Goal: Check status: Check status

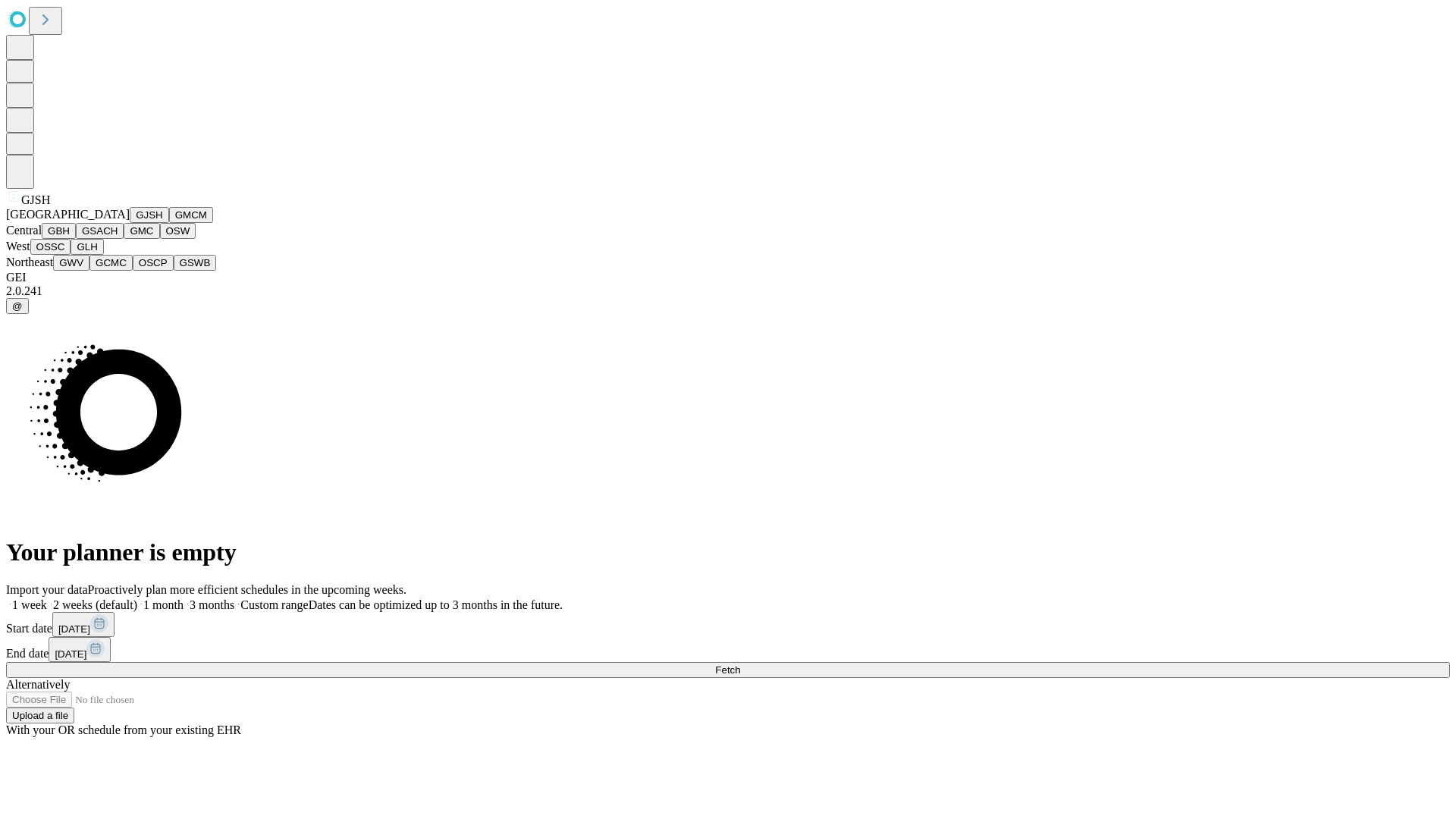
click at [130, 223] on button "GJSH" at bounding box center [149, 214] width 39 height 16
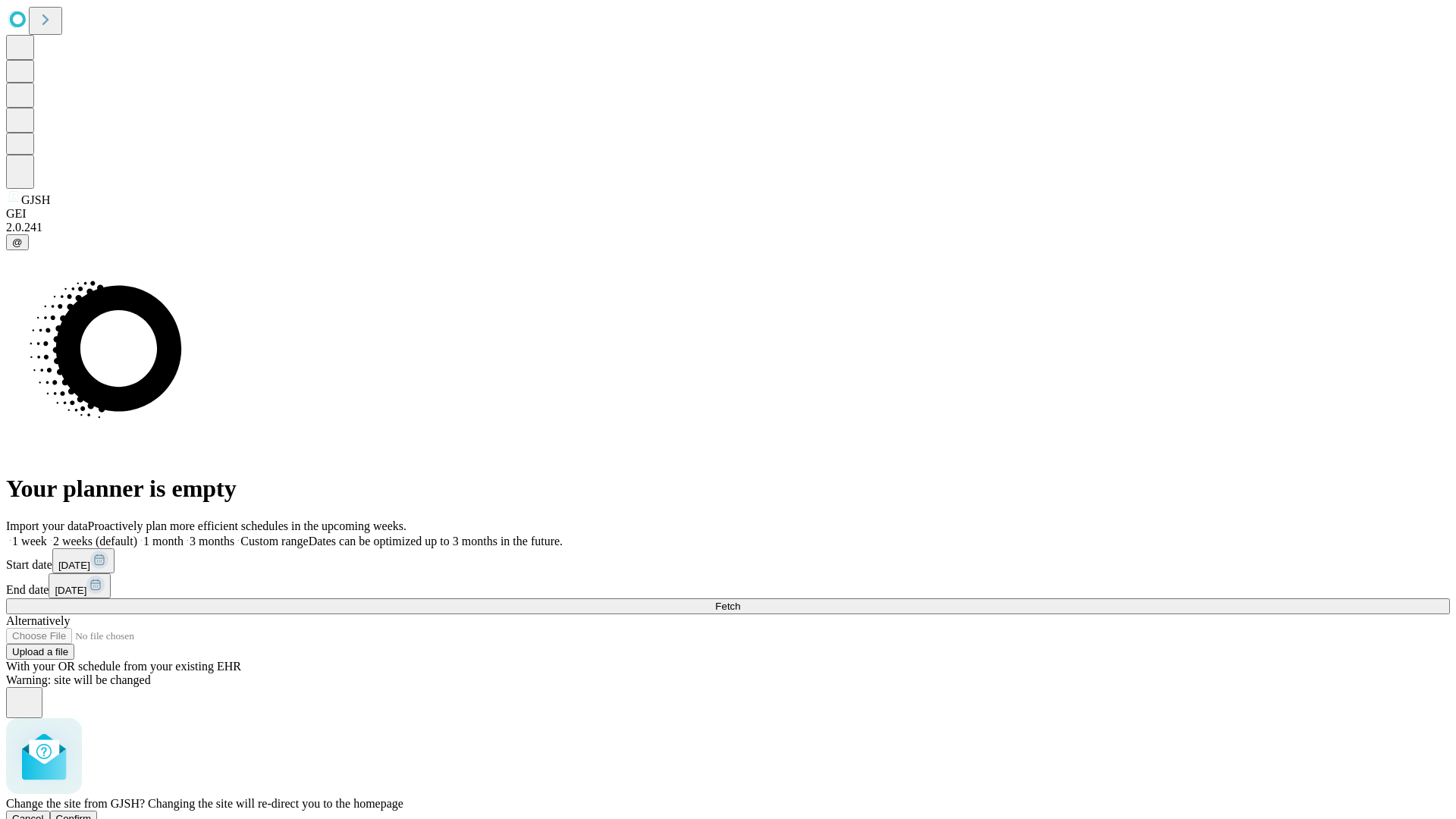
click at [92, 813] on span "Confirm" at bounding box center [74, 818] width 36 height 11
click at [184, 534] on label "1 month" at bounding box center [160, 540] width 46 height 13
click at [740, 600] on span "Fetch" at bounding box center [728, 605] width 25 height 11
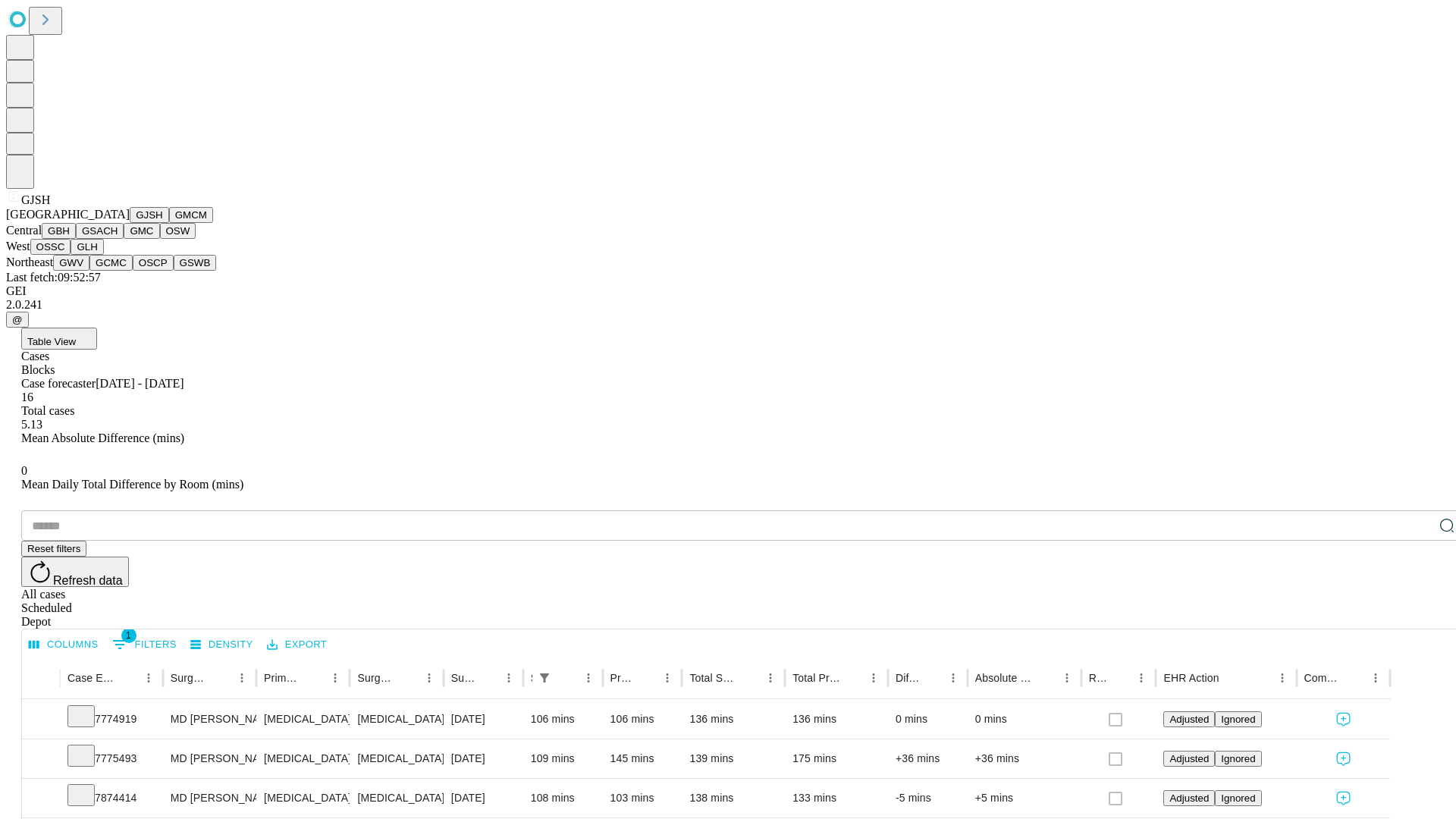
click at [169, 223] on button "GMCM" at bounding box center [190, 214] width 44 height 16
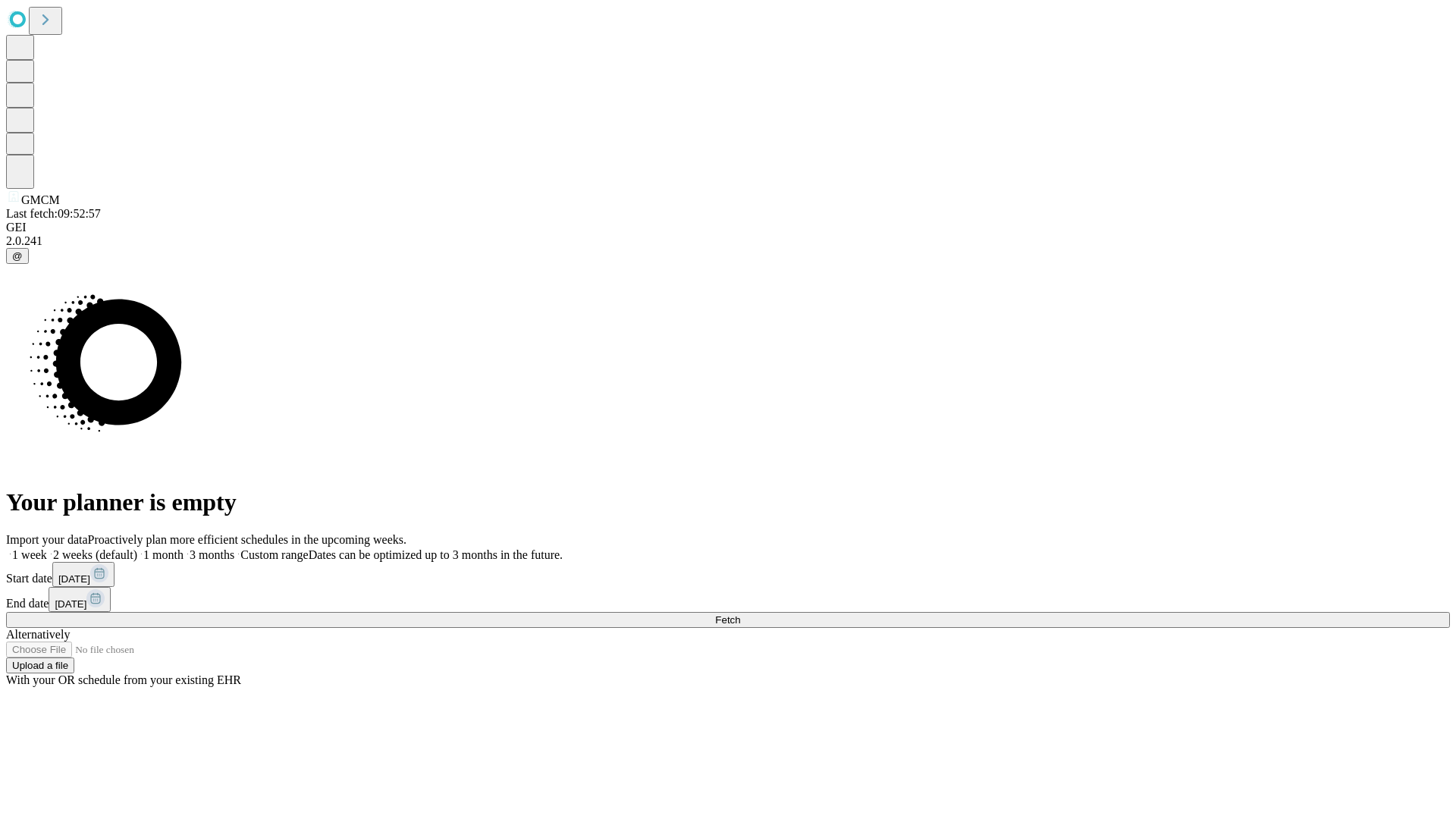
click at [740, 614] on span "Fetch" at bounding box center [728, 619] width 25 height 11
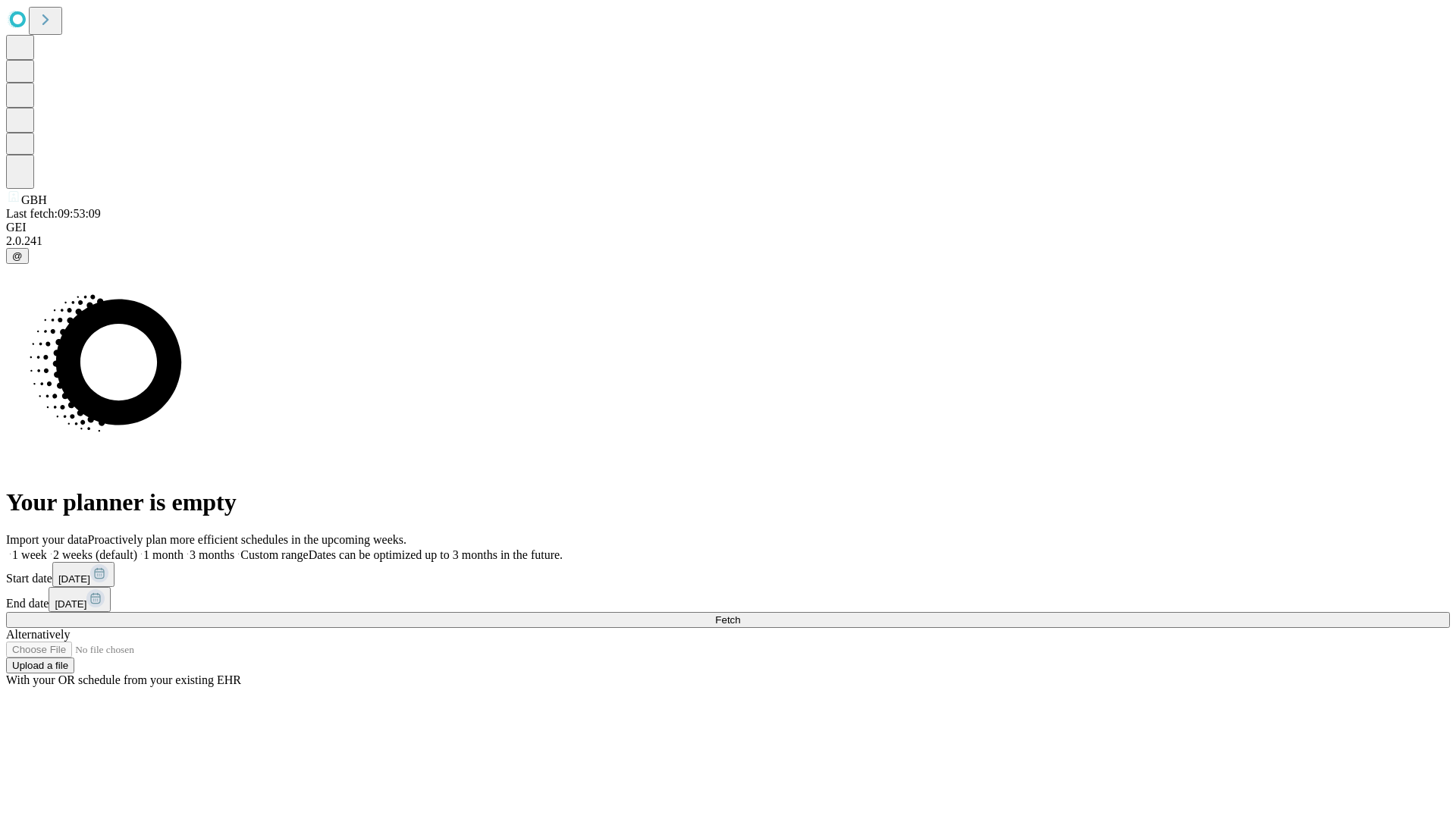
click at [184, 548] on label "1 month" at bounding box center [160, 554] width 46 height 13
click at [740, 614] on span "Fetch" at bounding box center [728, 619] width 25 height 11
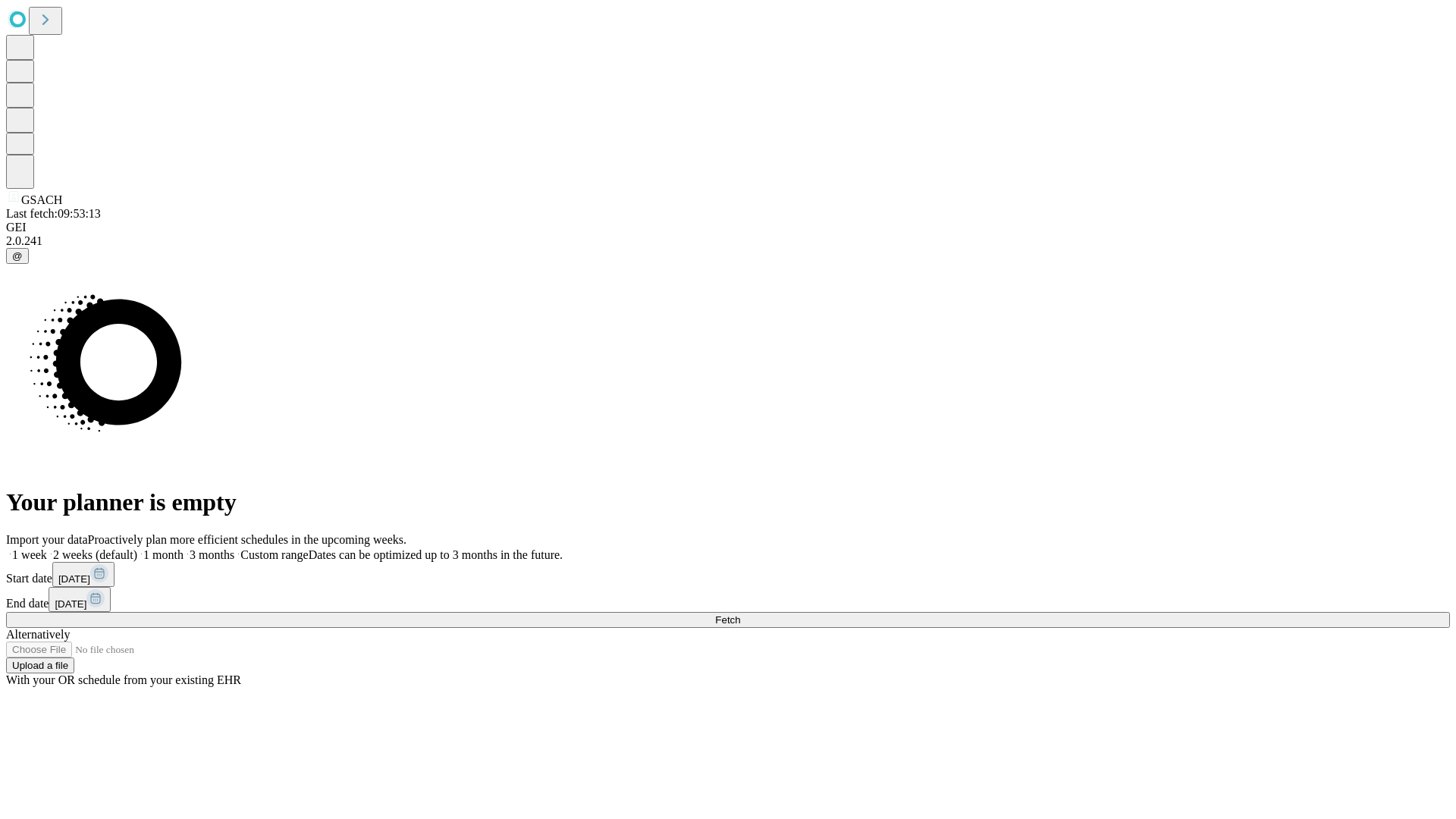
click at [184, 548] on label "1 month" at bounding box center [160, 554] width 46 height 13
click at [740, 614] on span "Fetch" at bounding box center [728, 619] width 25 height 11
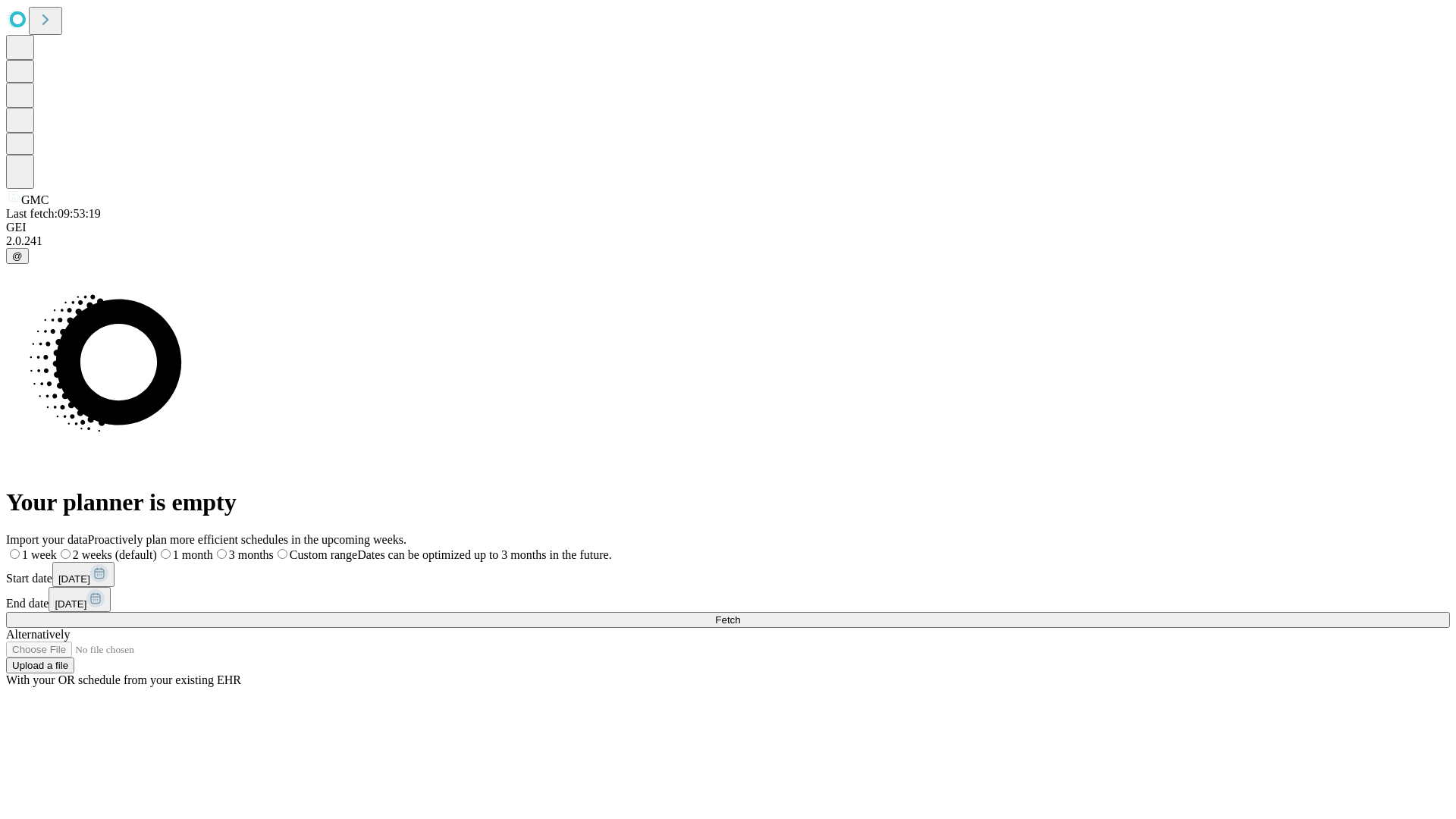
click at [213, 548] on label "1 month" at bounding box center [184, 554] width 56 height 13
click at [740, 614] on span "Fetch" at bounding box center [728, 619] width 25 height 11
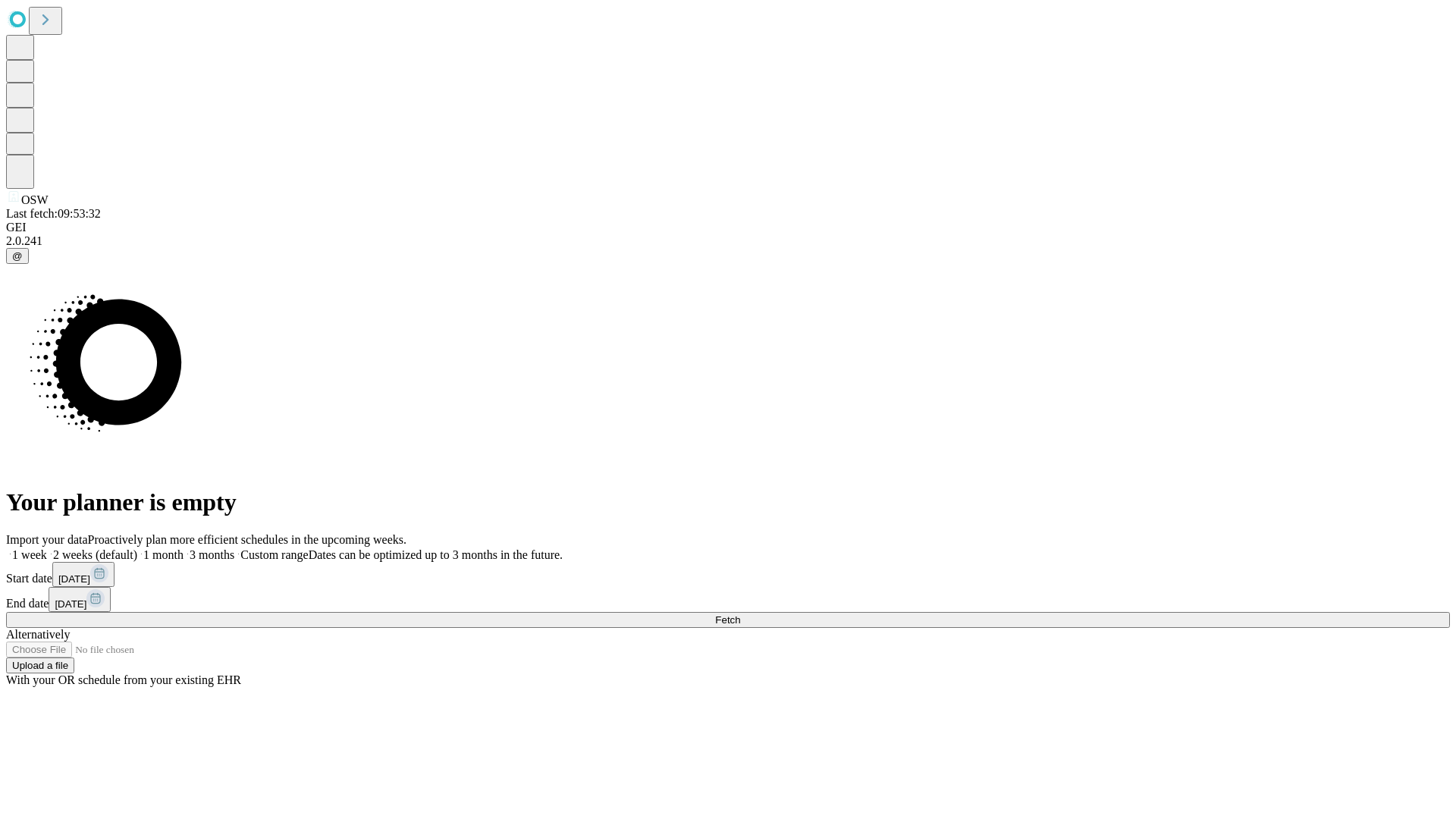
click at [184, 548] on label "1 month" at bounding box center [160, 554] width 46 height 13
click at [740, 614] on span "Fetch" at bounding box center [728, 619] width 25 height 11
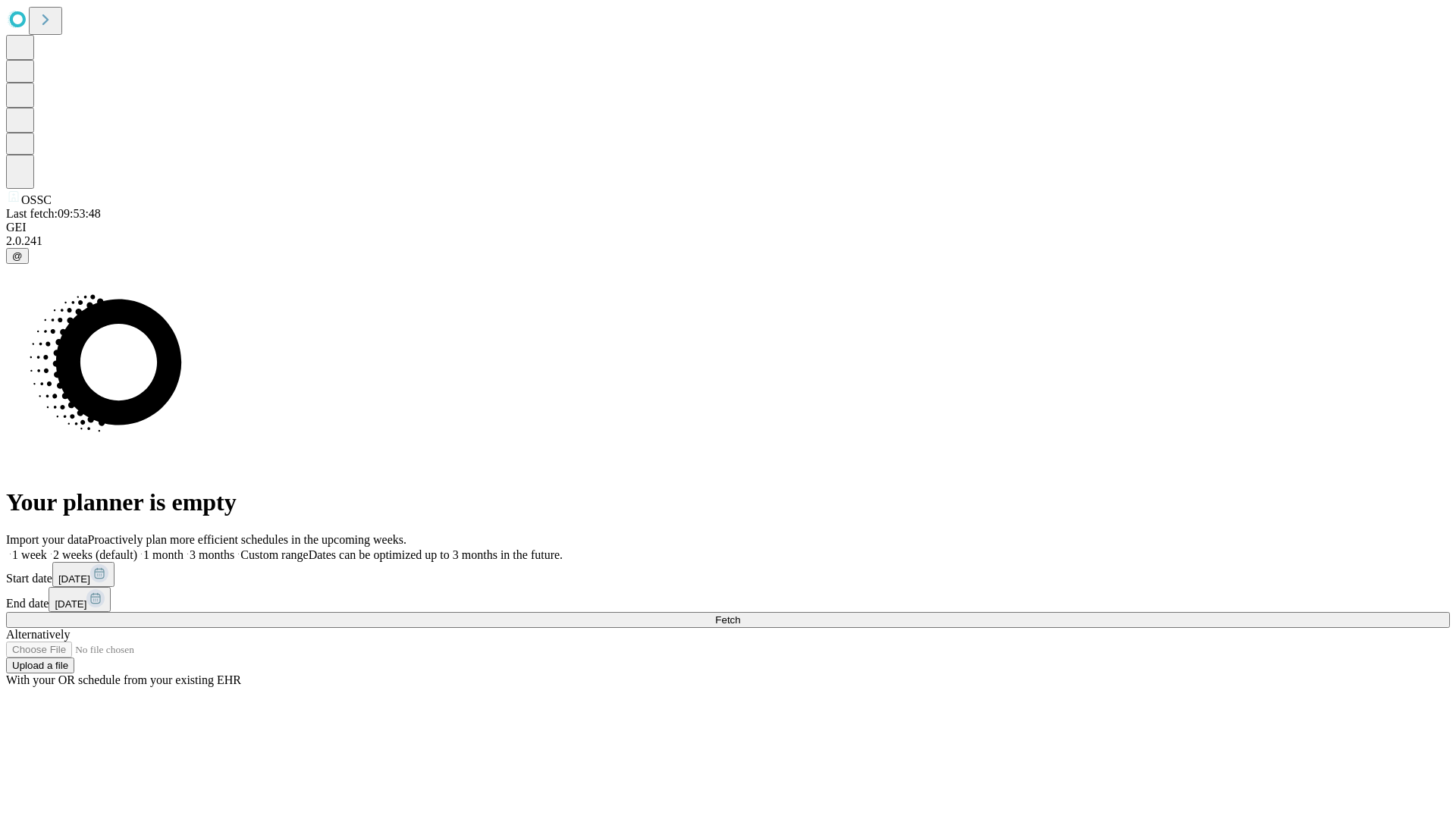
click at [184, 548] on label "1 month" at bounding box center [160, 554] width 46 height 13
click at [740, 614] on span "Fetch" at bounding box center [728, 619] width 25 height 11
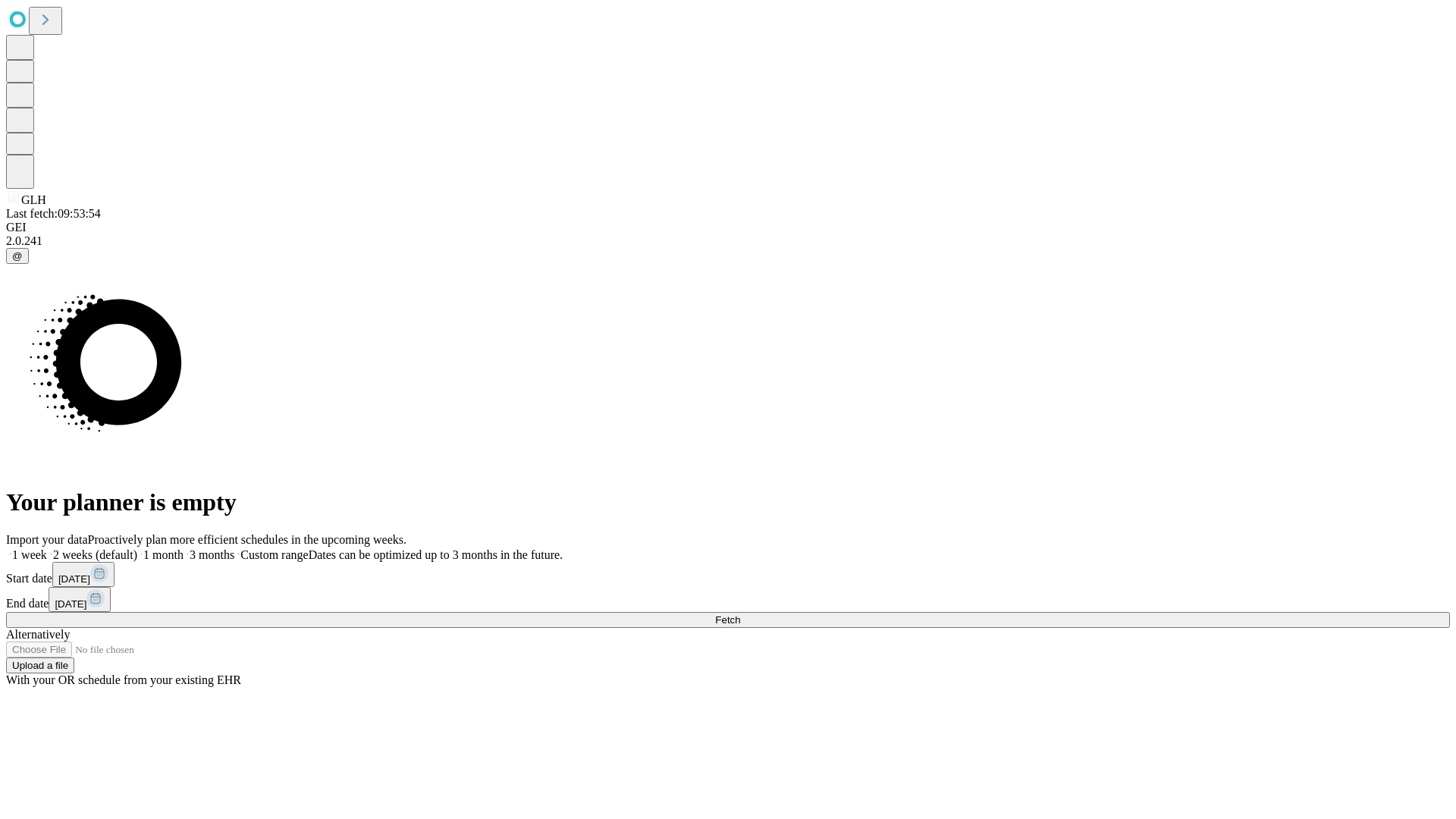
click at [184, 548] on label "1 month" at bounding box center [160, 554] width 46 height 13
click at [740, 614] on span "Fetch" at bounding box center [728, 619] width 25 height 11
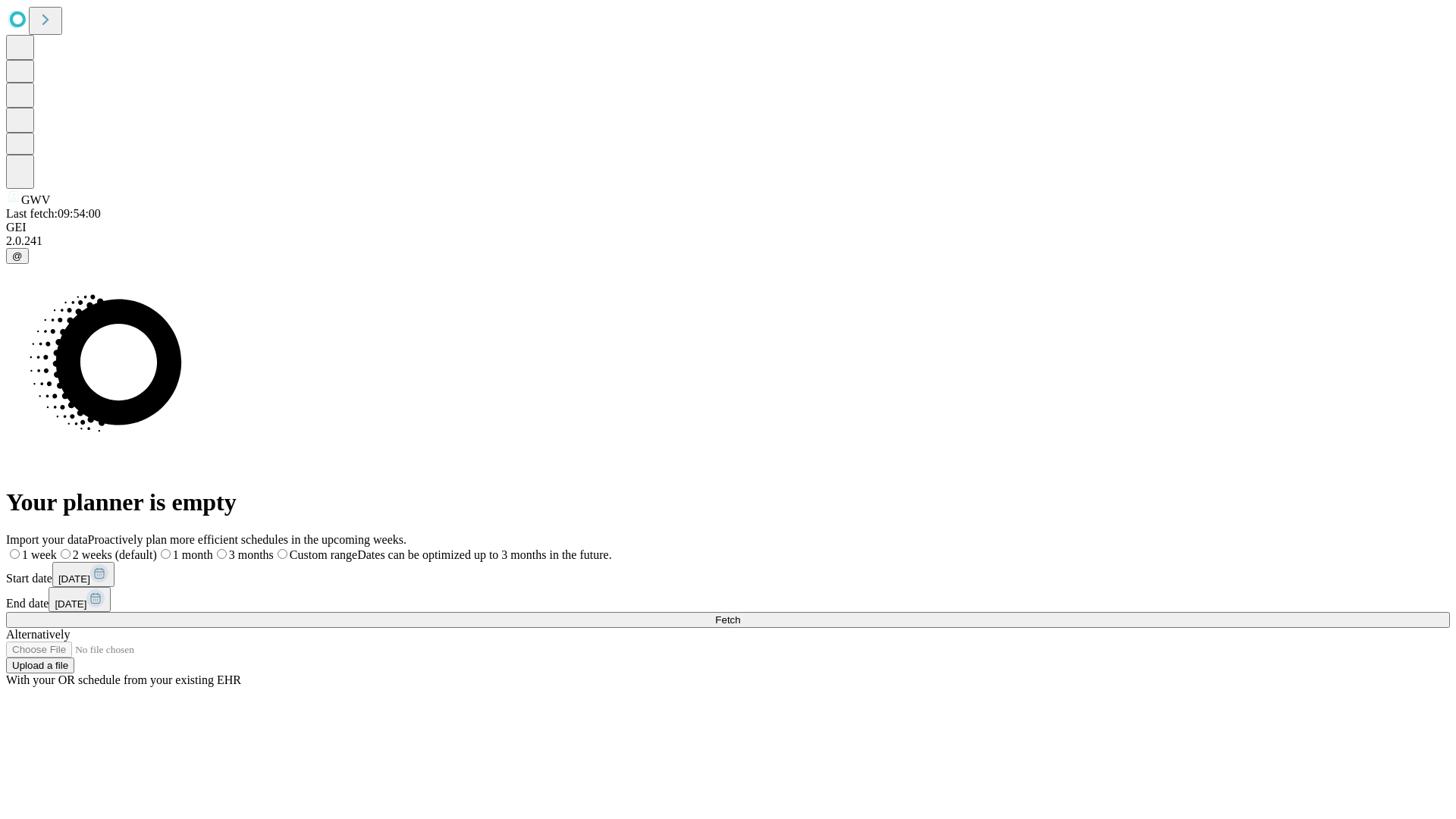
click at [740, 614] on span "Fetch" at bounding box center [728, 619] width 25 height 11
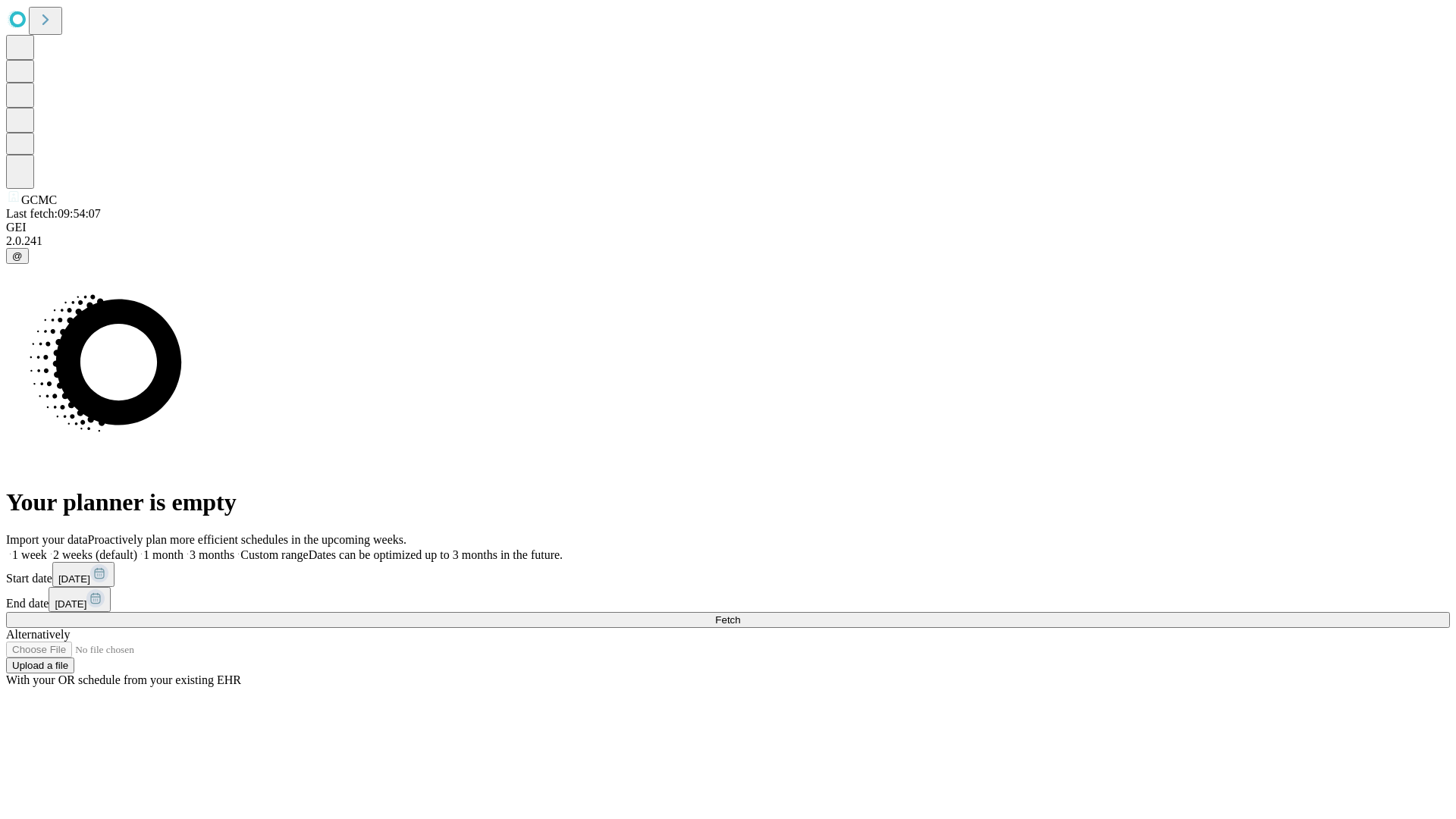
click at [184, 548] on label "1 month" at bounding box center [160, 554] width 46 height 13
click at [740, 614] on span "Fetch" at bounding box center [728, 619] width 25 height 11
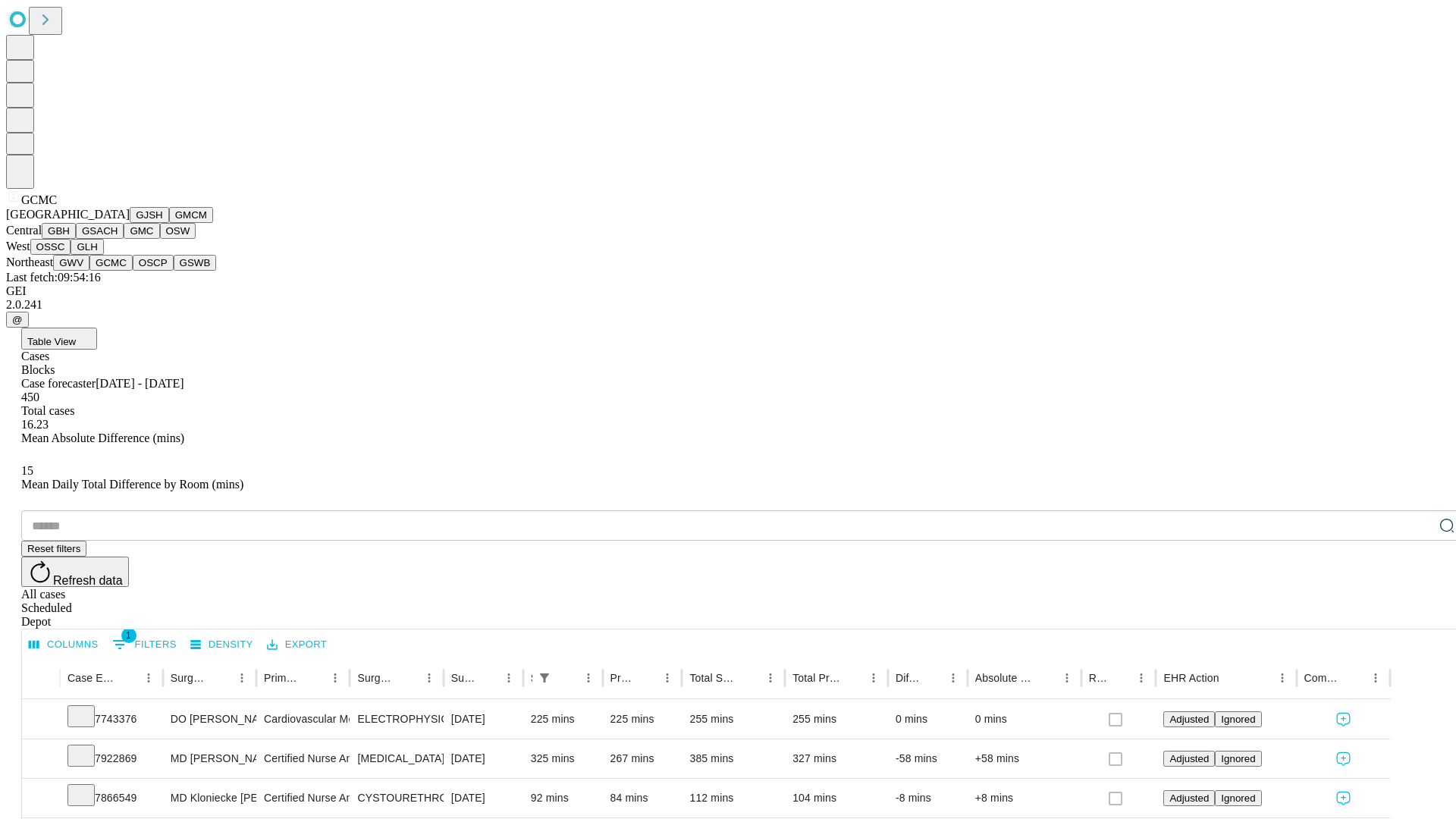
click at [133, 271] on button "OSCP" at bounding box center [154, 262] width 41 height 16
